Goal: Book appointment/travel/reservation

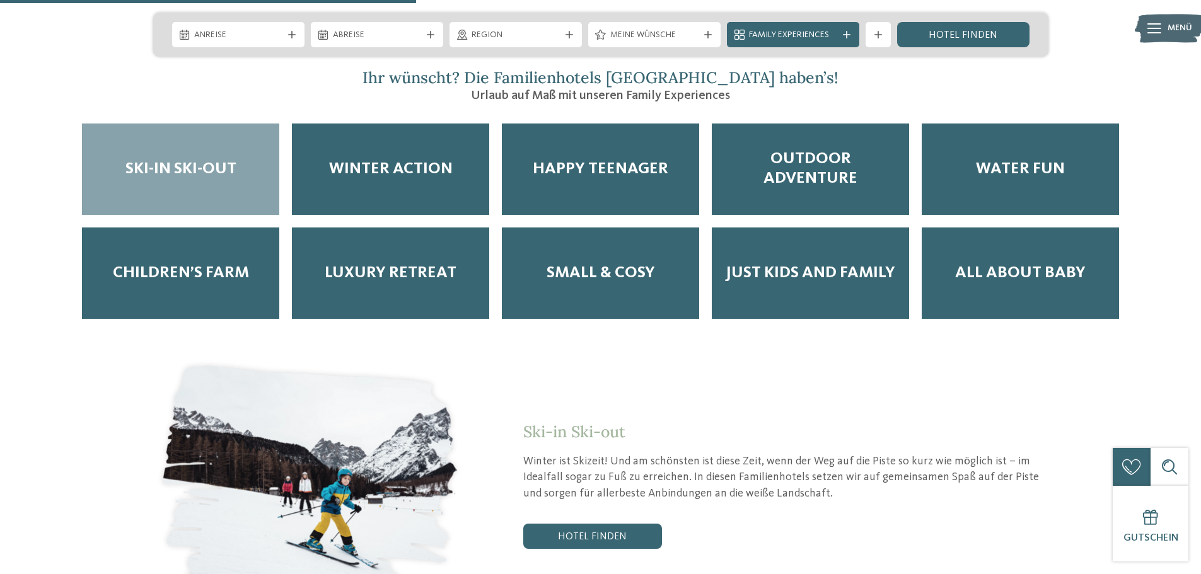
scroll to position [2018, 0]
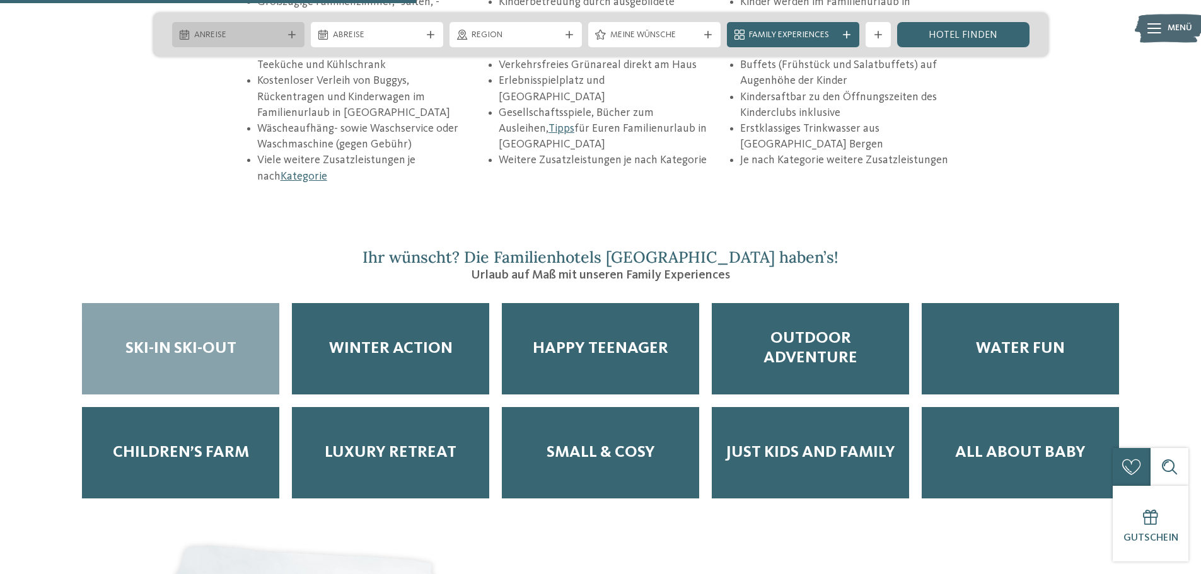
click at [262, 39] on span "Anreise" at bounding box center [238, 35] width 88 height 13
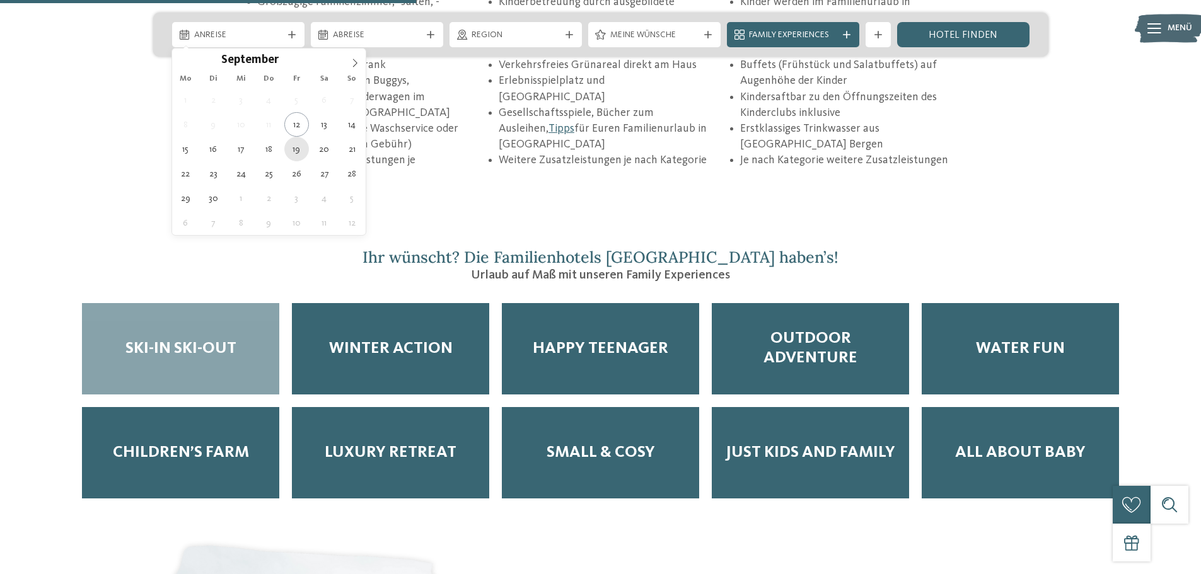
type div "[DATE]"
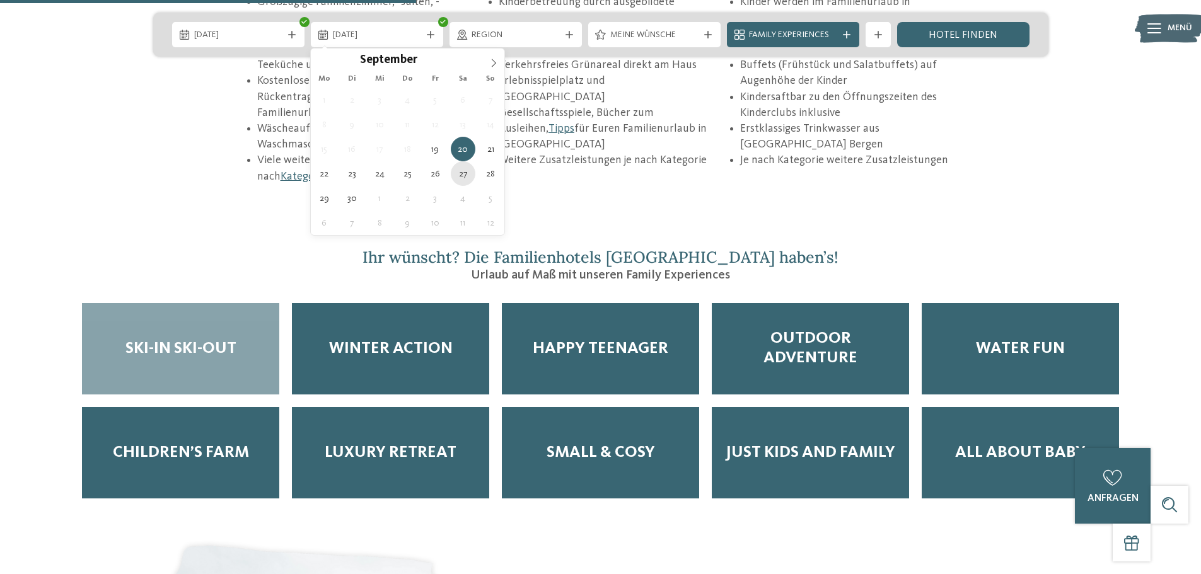
type div "[DATE]"
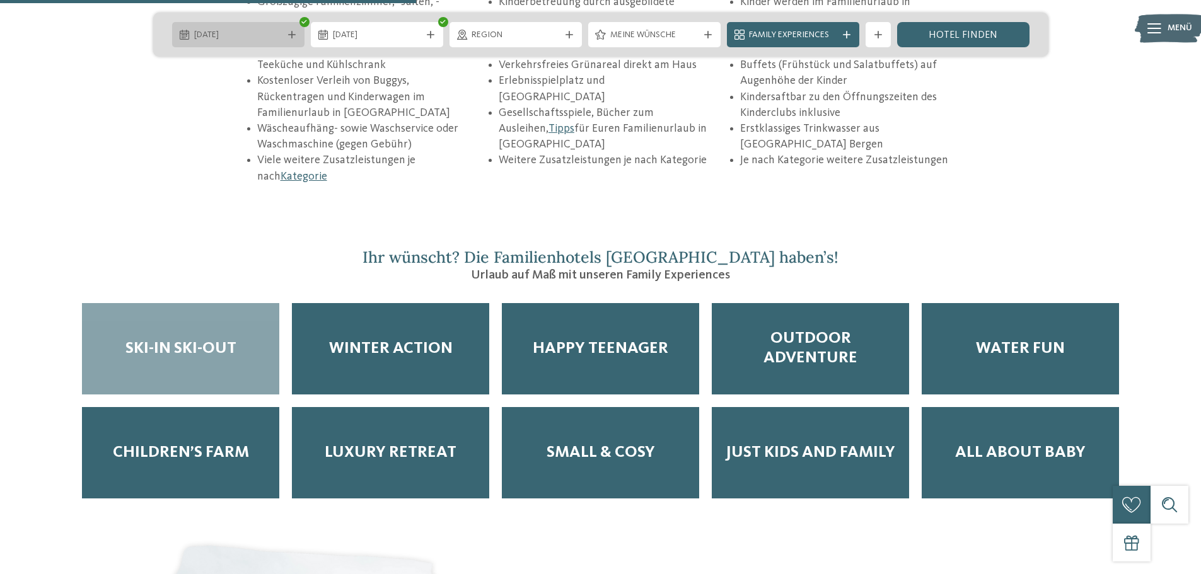
click at [301, 37] on div "[DATE]" at bounding box center [238, 34] width 132 height 25
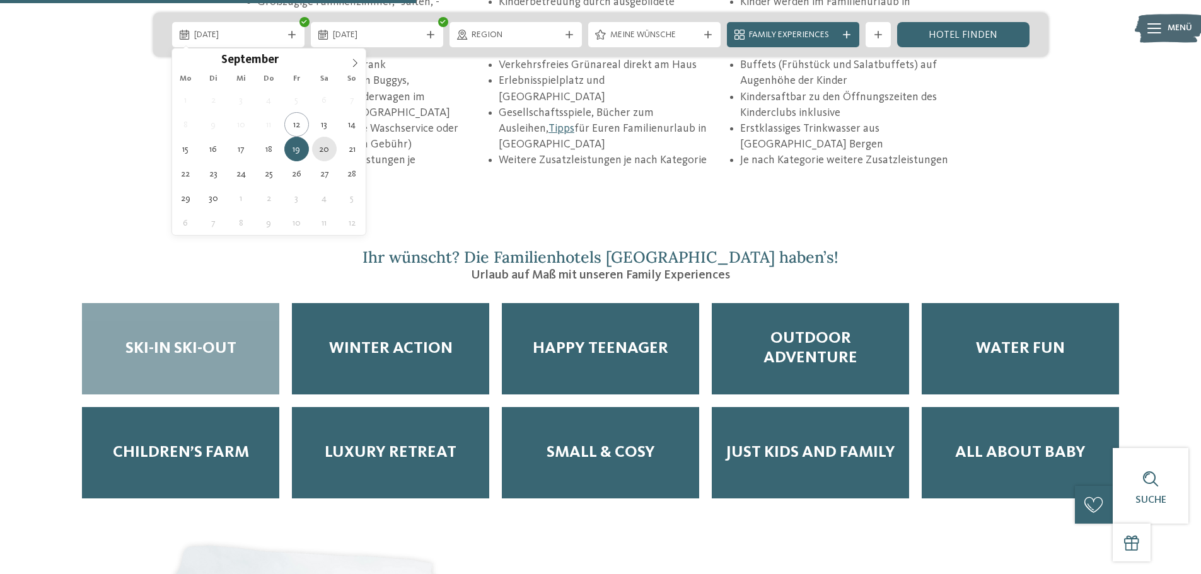
type div "[DATE]"
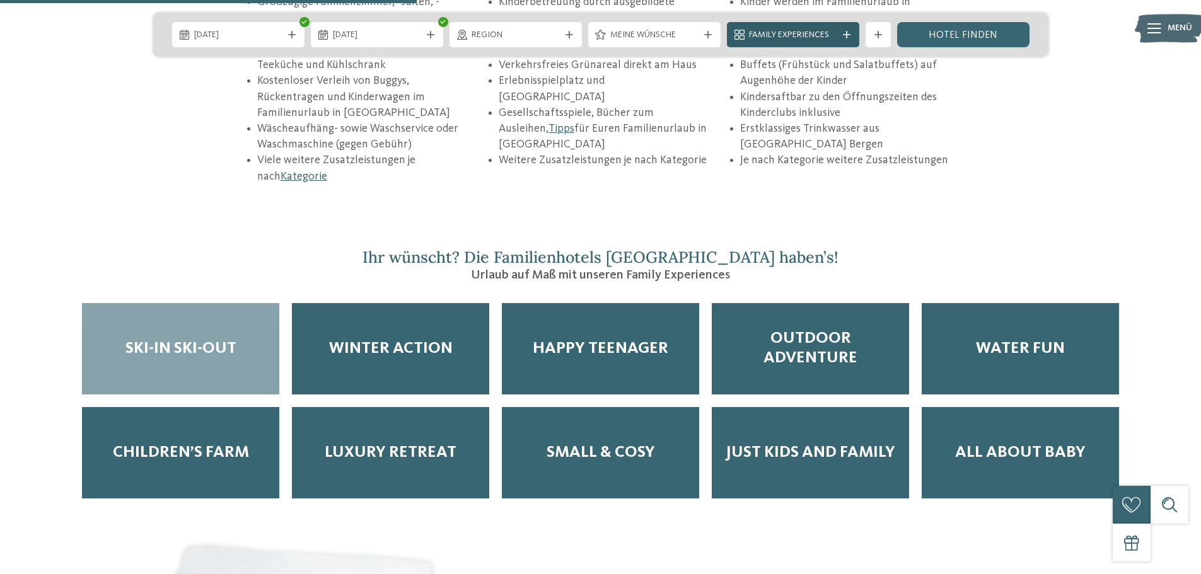
click at [776, 40] on span "Family Experiences" at bounding box center [793, 35] width 88 height 13
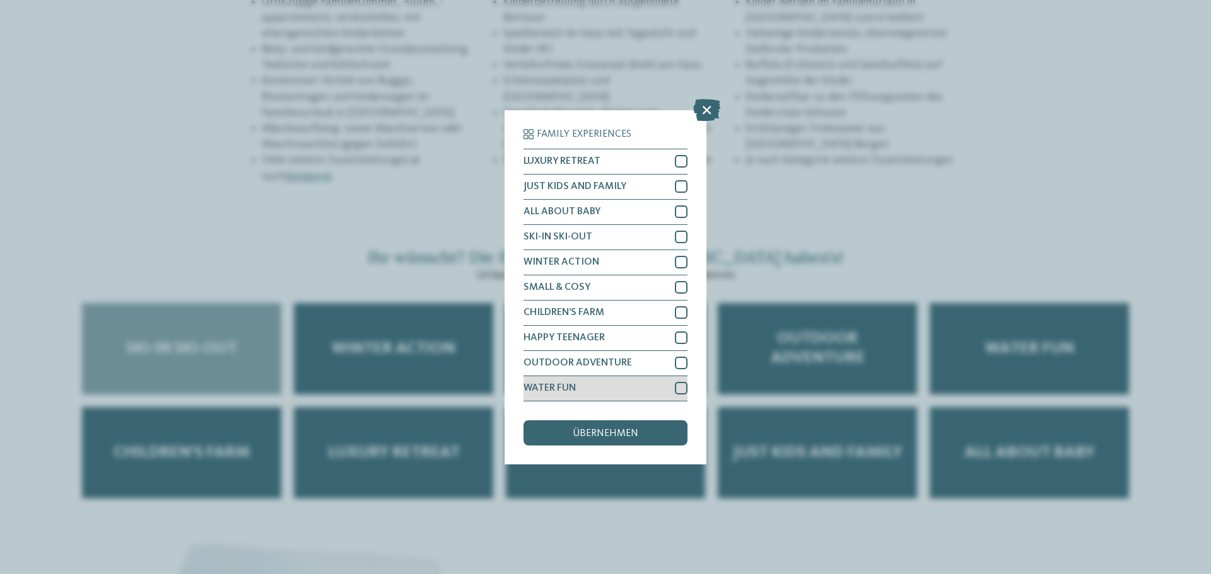
click at [673, 387] on div "WATER FUN" at bounding box center [605, 388] width 164 height 25
click at [614, 433] on span "übernehmen" at bounding box center [606, 434] width 66 height 10
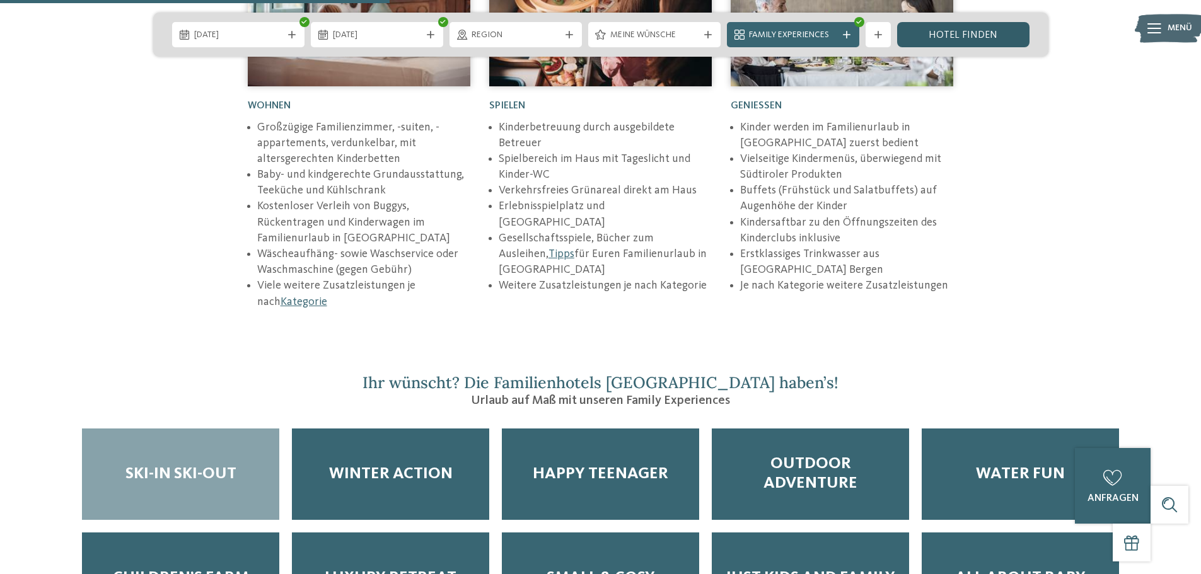
scroll to position [1892, 0]
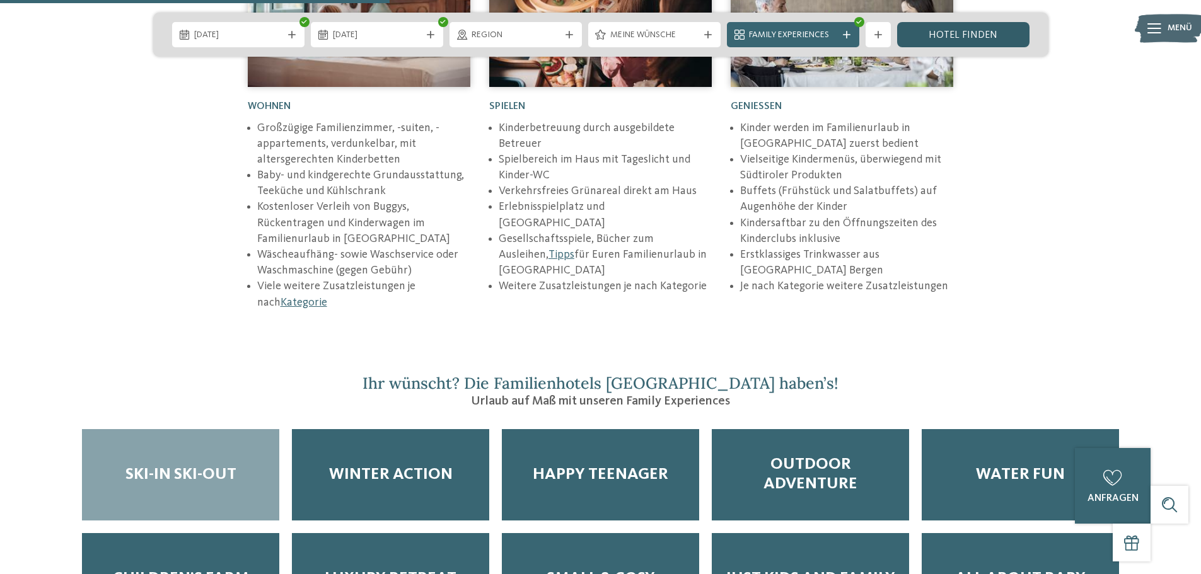
click at [972, 26] on link "Hotel finden" at bounding box center [963, 34] width 132 height 25
click at [970, 35] on link "Hotel finden" at bounding box center [963, 34] width 132 height 25
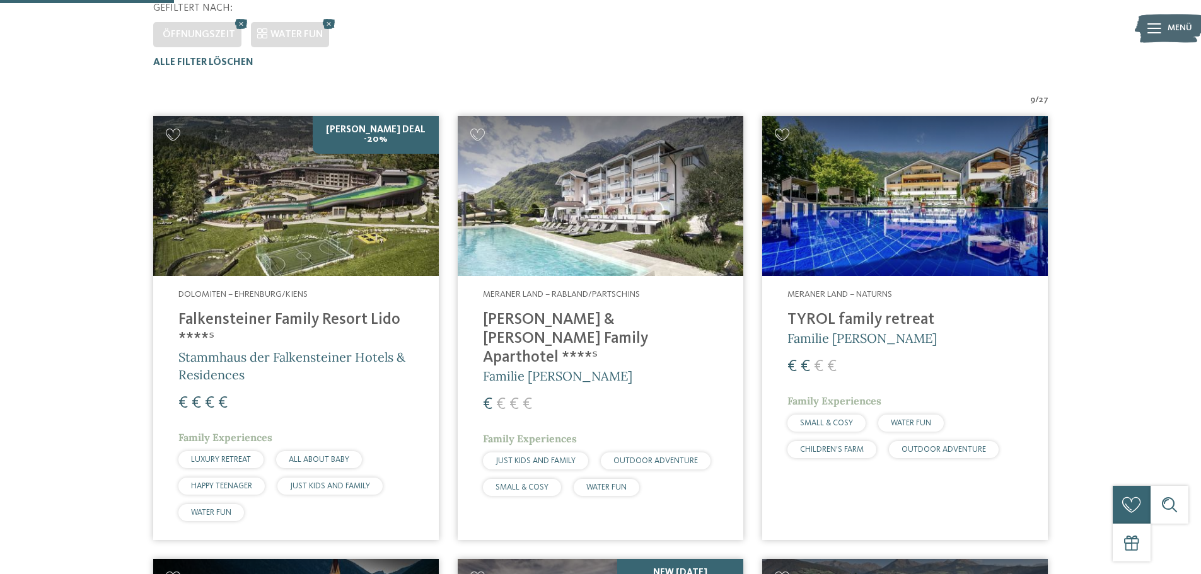
scroll to position [414, 0]
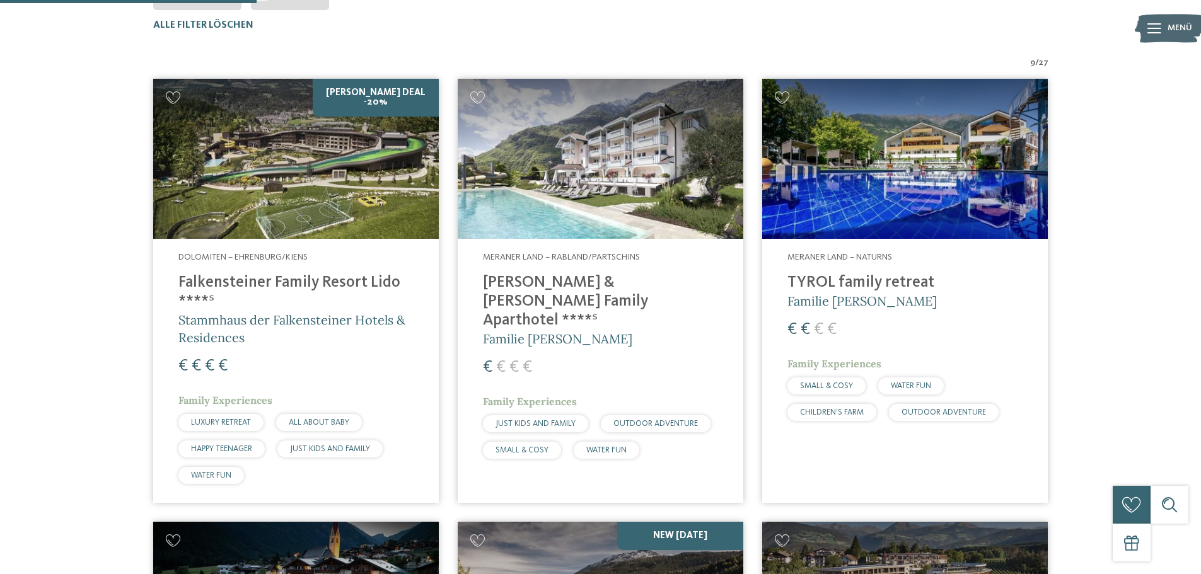
click at [342, 212] on img at bounding box center [296, 159] width 286 height 161
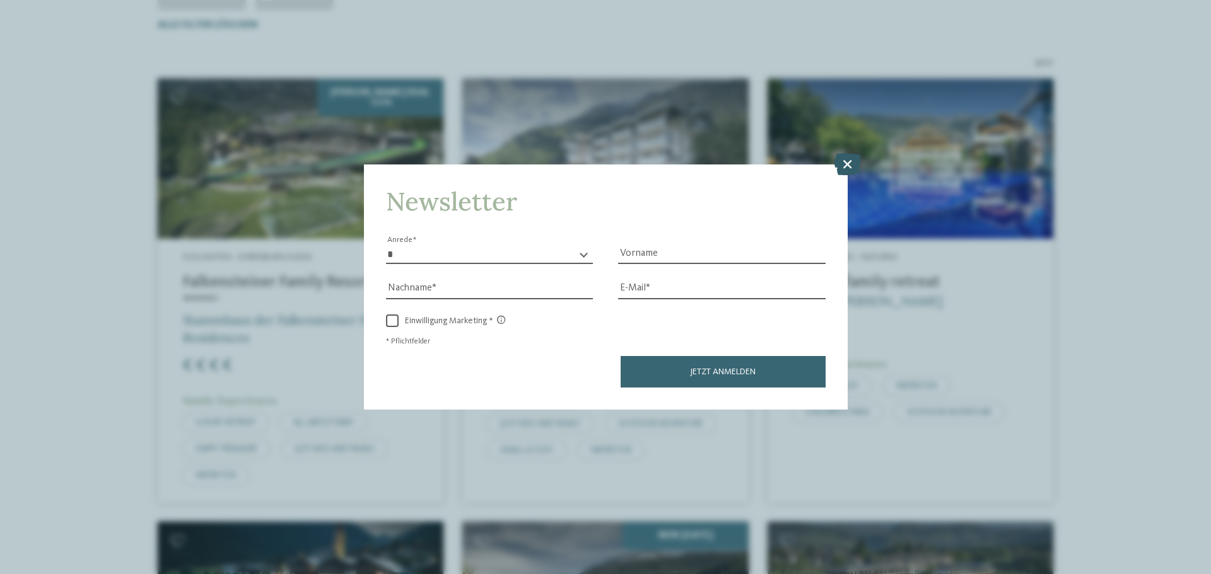
click at [841, 168] on icon at bounding box center [847, 164] width 27 height 22
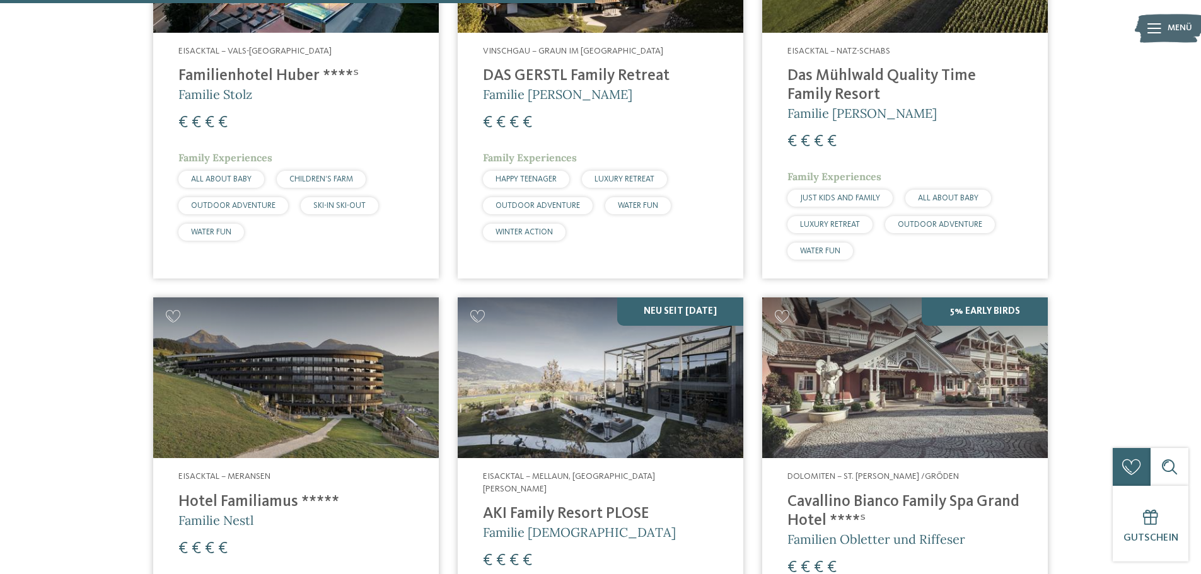
scroll to position [1107, 0]
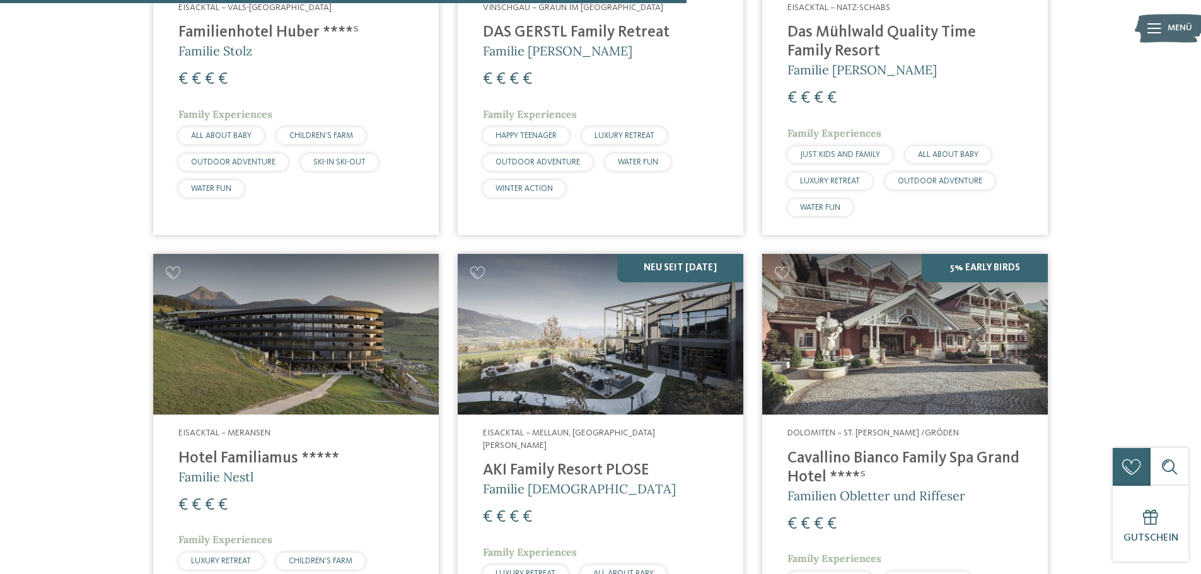
click at [541, 338] on img at bounding box center [601, 334] width 286 height 161
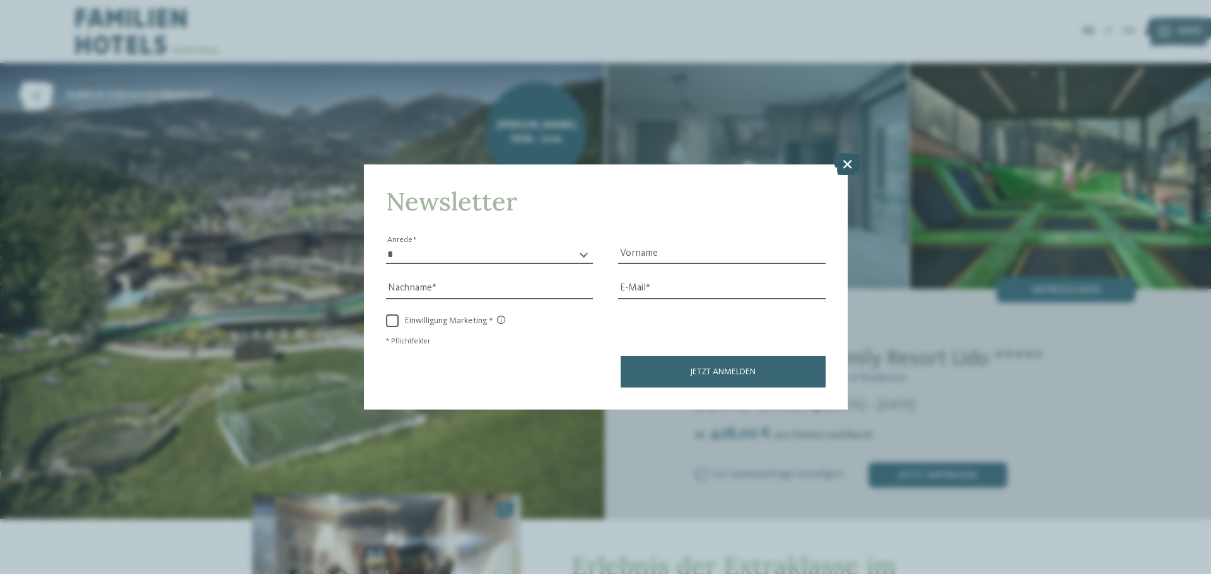
click at [843, 164] on icon at bounding box center [847, 164] width 27 height 22
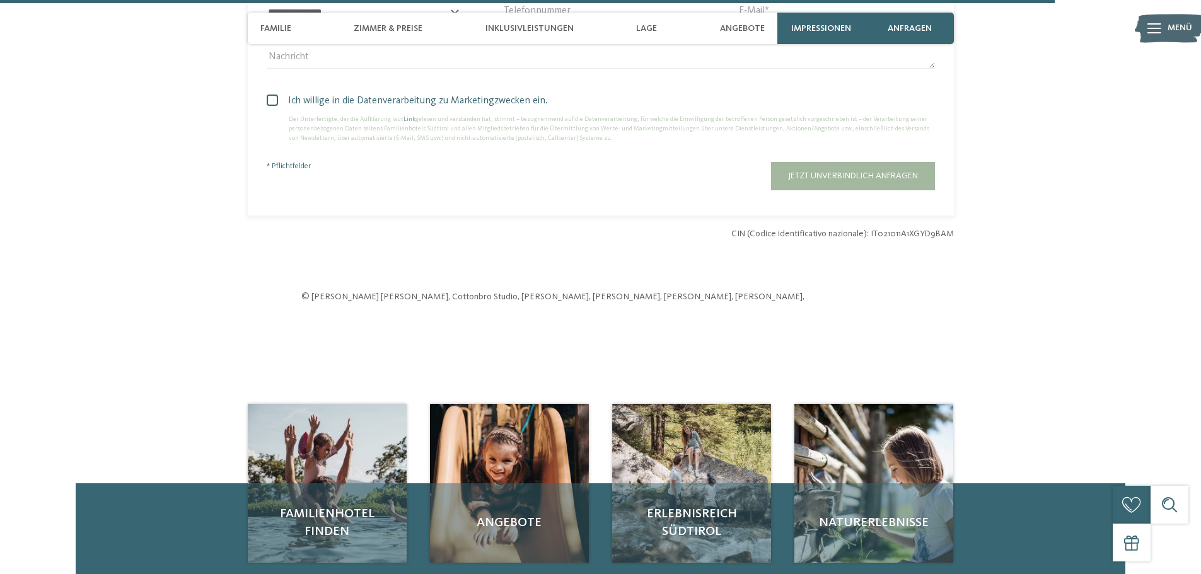
scroll to position [4351, 0]
